Goal: Transaction & Acquisition: Purchase product/service

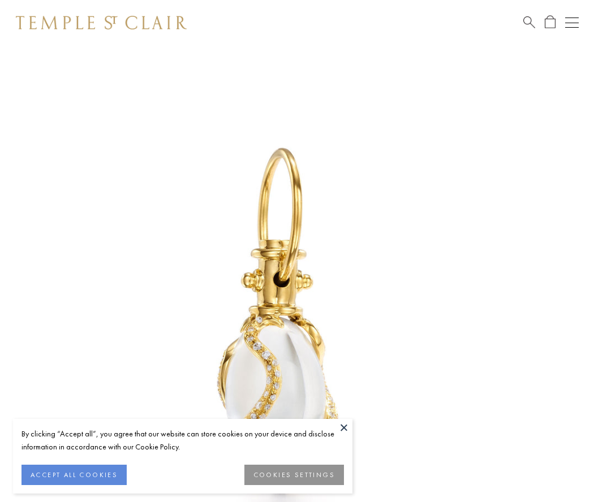
scroll to position [9, 0]
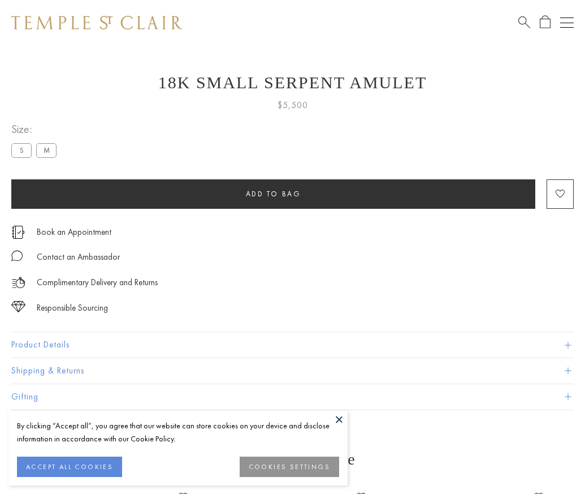
click at [273, 193] on span "Add to bag" at bounding box center [273, 194] width 55 height 10
